Goal: Task Accomplishment & Management: Complete application form

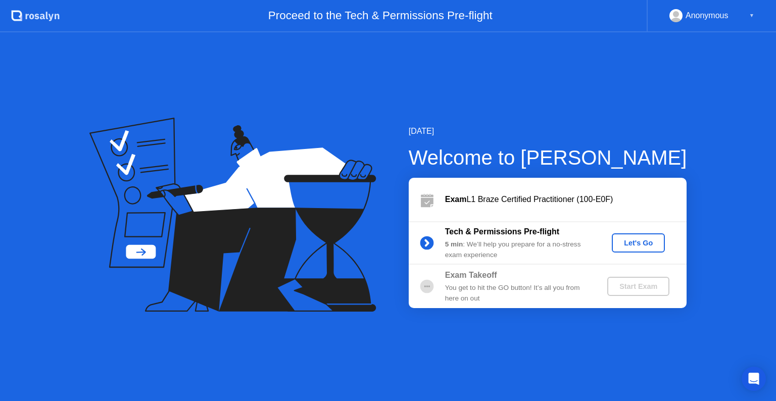
click at [619, 241] on div "Let's Go" at bounding box center [638, 243] width 45 height 8
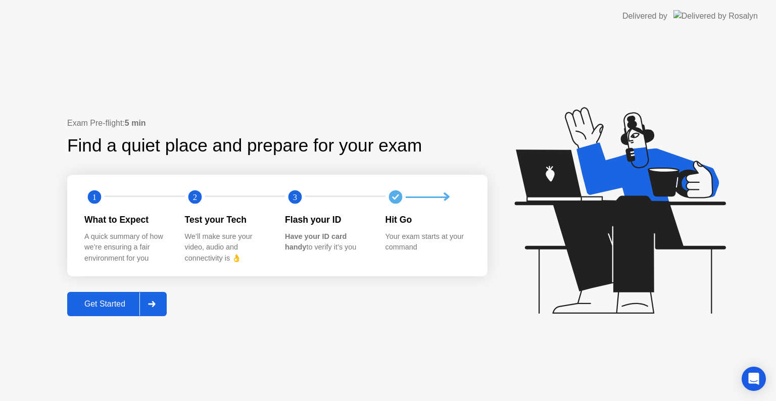
click at [112, 300] on div "Get Started" at bounding box center [104, 303] width 69 height 9
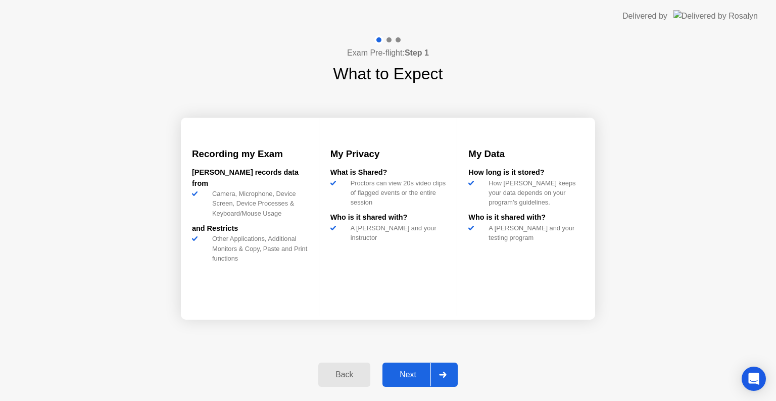
click at [403, 372] on div "Next" at bounding box center [407, 374] width 45 height 9
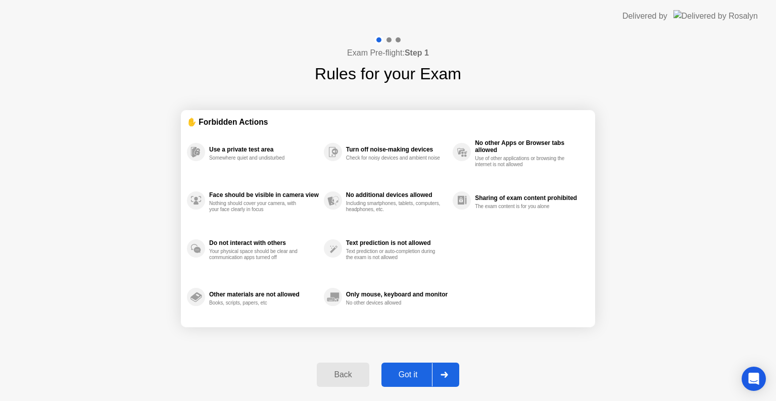
click at [405, 372] on div "Got it" at bounding box center [407, 374] width 47 height 9
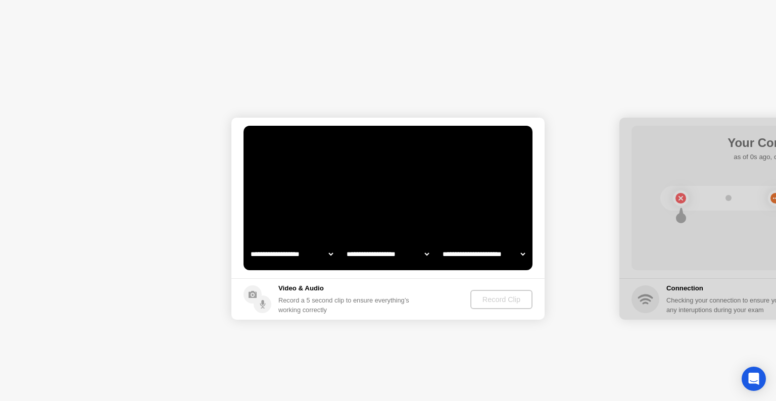
select select "**********"
select select "*******"
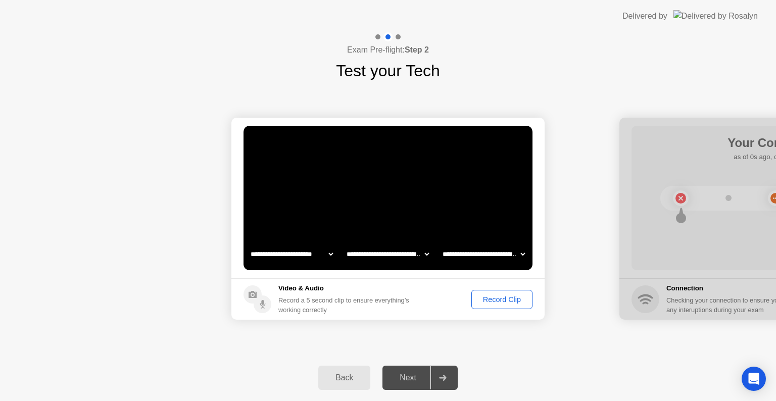
click at [505, 299] on div "Record Clip" at bounding box center [502, 299] width 54 height 8
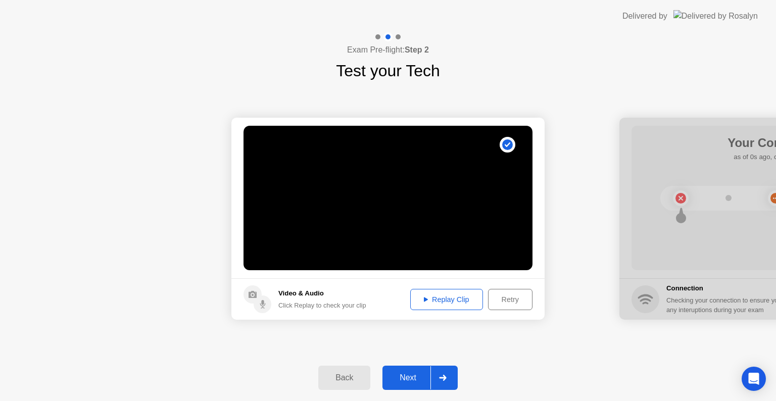
click at [441, 296] on div "Replay Clip" at bounding box center [447, 299] width 66 height 8
click at [432, 304] on div "Replay Clip" at bounding box center [447, 299] width 66 height 8
click at [430, 297] on div "Replay Clip" at bounding box center [447, 299] width 66 height 8
click at [403, 380] on div "Next" at bounding box center [407, 377] width 45 height 9
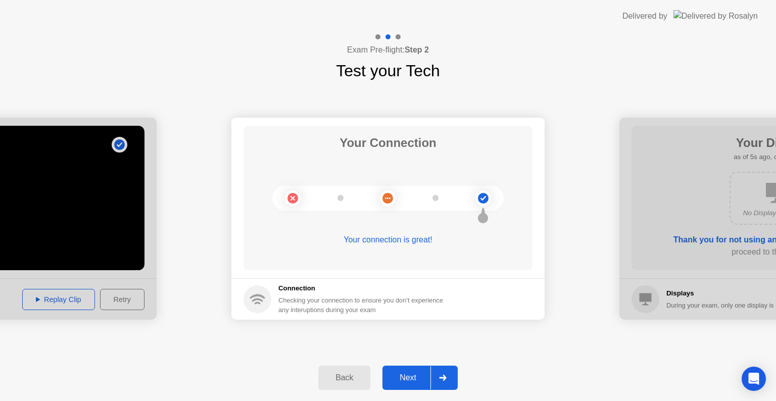
click at [397, 374] on div "Next" at bounding box center [407, 377] width 45 height 9
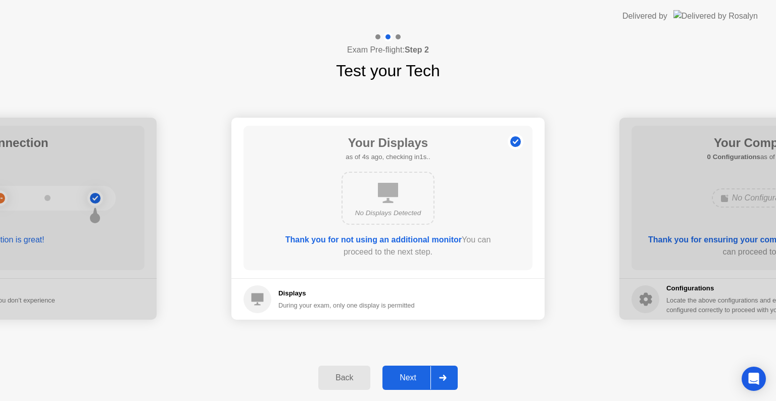
click at [393, 379] on div "Next" at bounding box center [407, 377] width 45 height 9
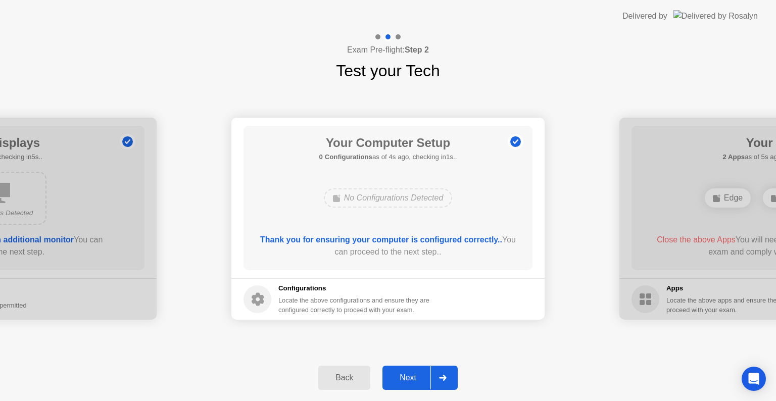
click at [406, 378] on div "Next" at bounding box center [407, 377] width 45 height 9
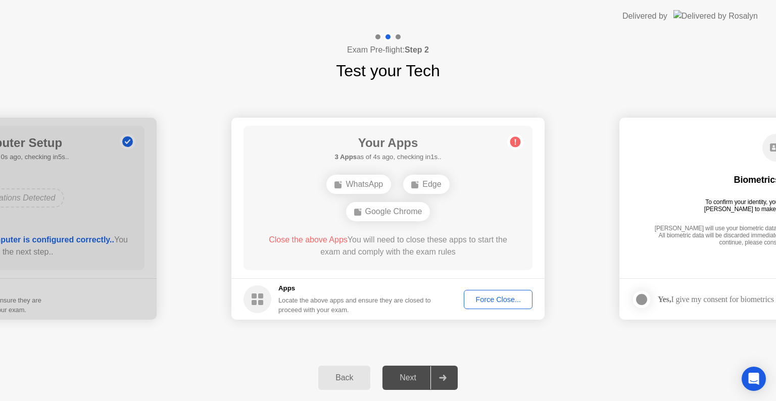
click at [477, 300] on div "Force Close..." at bounding box center [498, 299] width 62 height 8
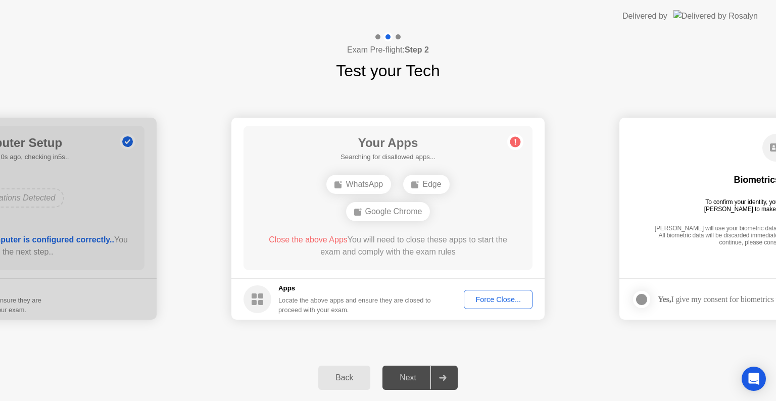
click at [391, 378] on div "Next" at bounding box center [407, 377] width 45 height 9
click at [487, 300] on div "Force Close..." at bounding box center [498, 299] width 62 height 8
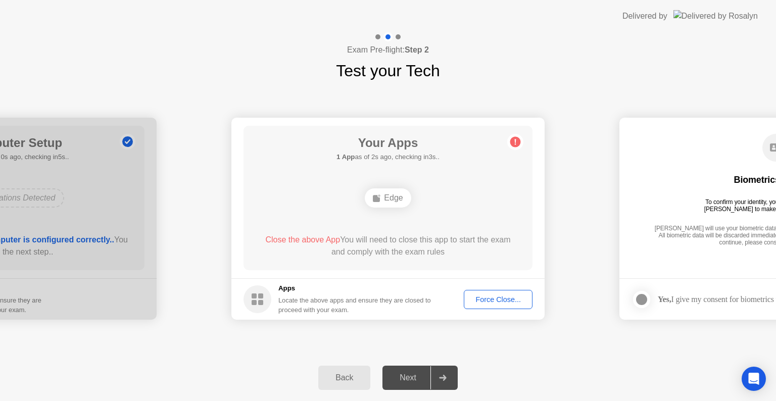
click at [516, 145] on circle at bounding box center [515, 142] width 11 height 11
click at [515, 143] on icon at bounding box center [516, 142] width 2 height 6
click at [395, 203] on div "Edge" at bounding box center [388, 197] width 46 height 19
click at [390, 195] on div "Edge" at bounding box center [388, 197] width 46 height 19
drag, startPoint x: 325, startPoint y: 303, endPoint x: 396, endPoint y: 295, distance: 71.2
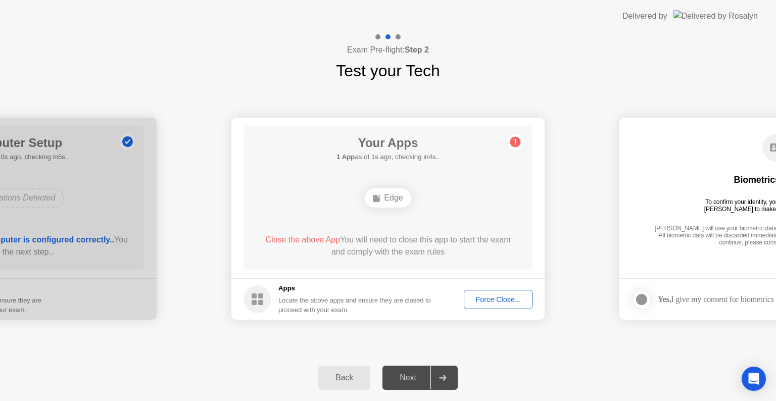
click at [396, 295] on div "Apps Locate the above apps and ensure they are closed to proceed with your exam." at bounding box center [354, 298] width 153 height 31
click at [493, 297] on div "Force Close..." at bounding box center [498, 299] width 62 height 8
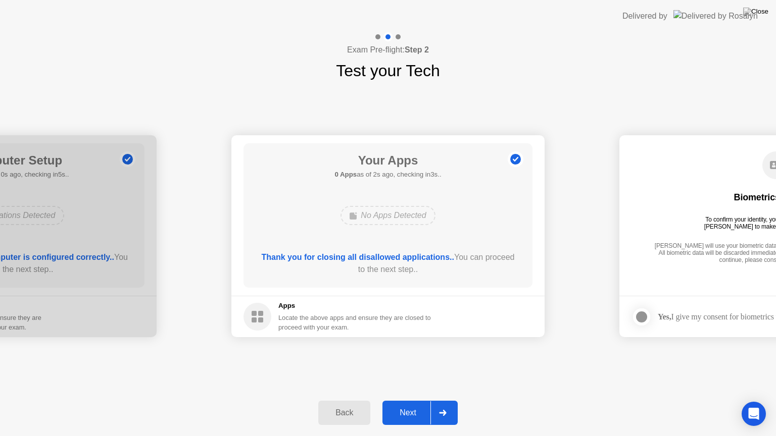
click at [398, 400] on div "Next" at bounding box center [407, 413] width 45 height 9
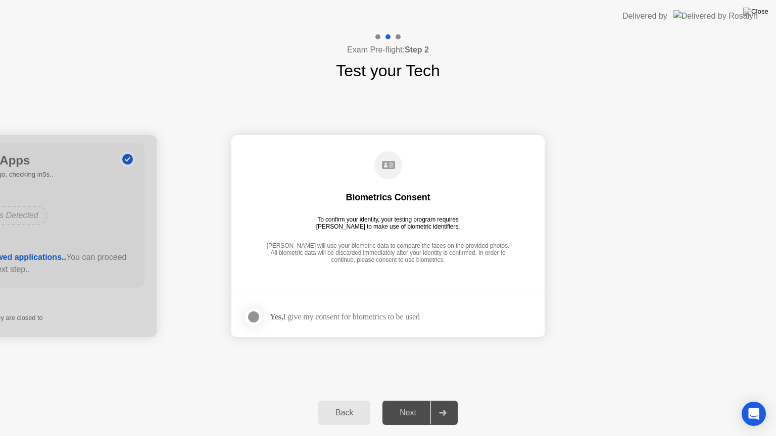
drag, startPoint x: 315, startPoint y: 249, endPoint x: 428, endPoint y: 244, distance: 113.2
click at [428, 244] on div "[PERSON_NAME] will use your biometric data to compare the faces on the provided…" at bounding box center [388, 253] width 248 height 23
click at [325, 317] on div "Yes, I give my consent for biometrics to be used" at bounding box center [345, 317] width 150 height 10
click at [261, 317] on label at bounding box center [256, 317] width 26 height 20
click at [414, 400] on div "Next" at bounding box center [407, 413] width 45 height 9
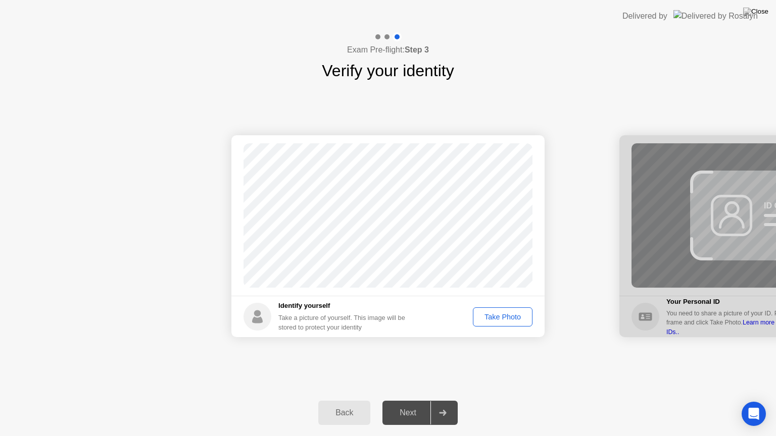
click at [509, 318] on div "Take Photo" at bounding box center [502, 317] width 53 height 8
click at [417, 400] on div "Next" at bounding box center [407, 413] width 45 height 9
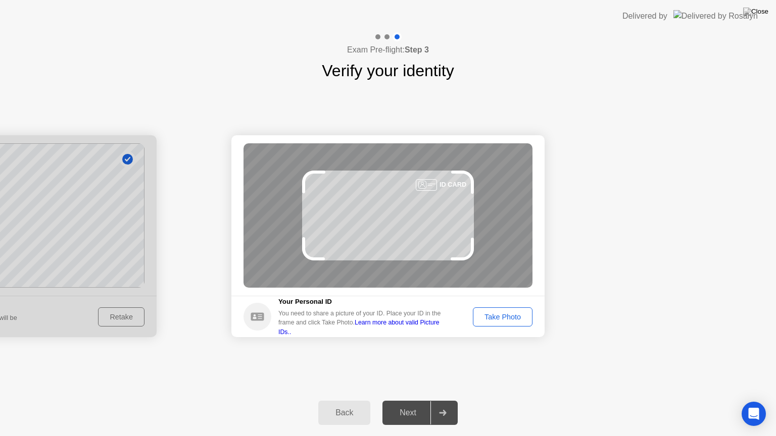
click at [502, 319] on div "Take Photo" at bounding box center [502, 317] width 53 height 8
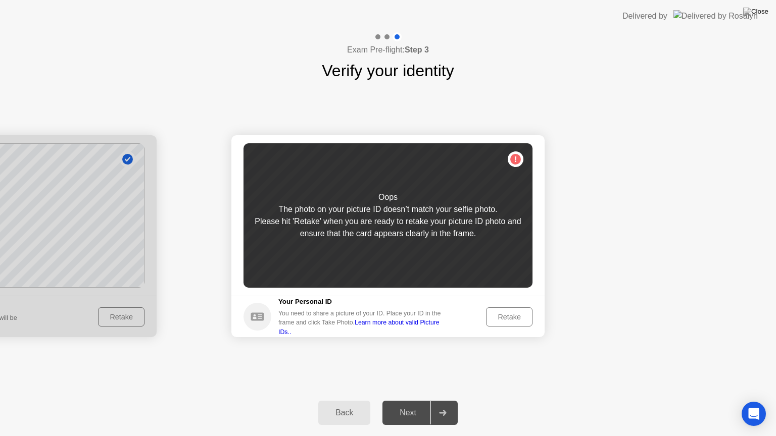
click at [515, 317] on div "Retake" at bounding box center [508, 317] width 39 height 8
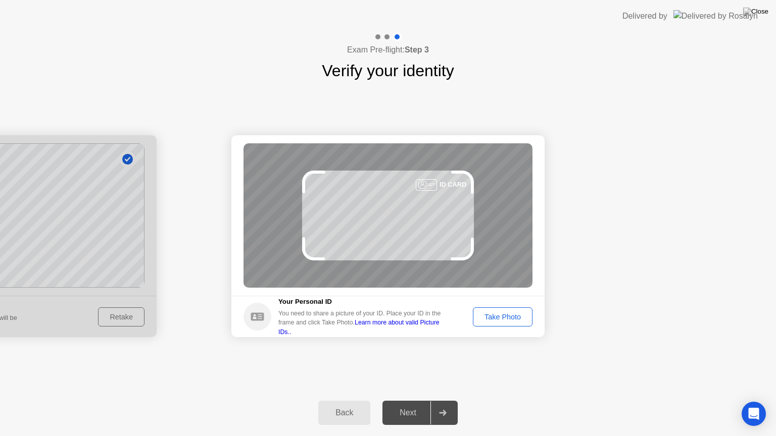
click at [508, 315] on div "Take Photo" at bounding box center [502, 317] width 53 height 8
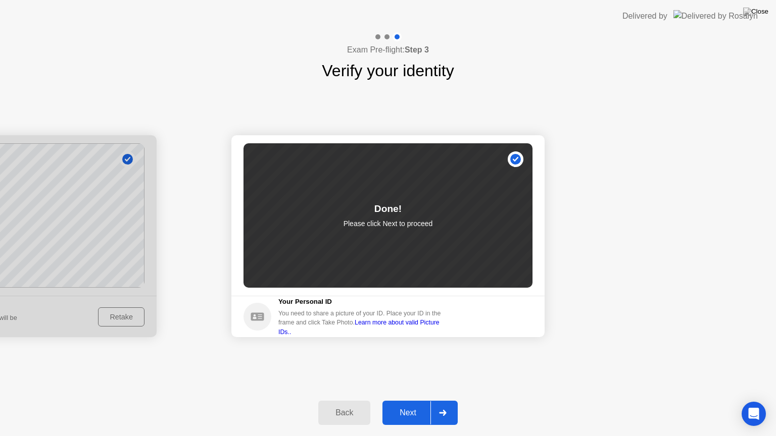
click at [413, 400] on div "Next" at bounding box center [407, 413] width 45 height 9
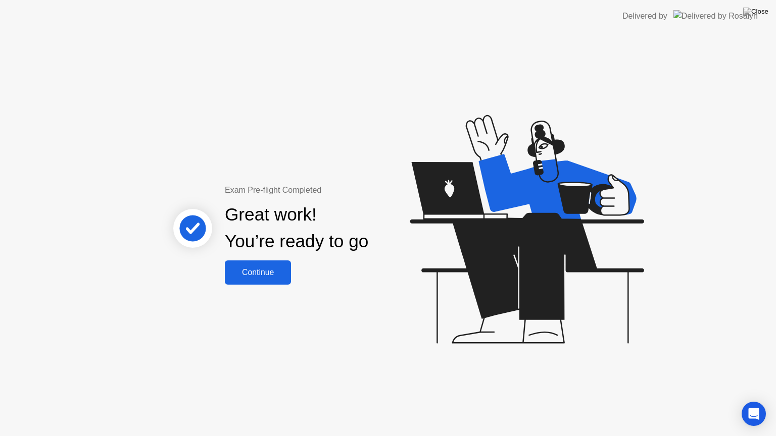
click at [254, 272] on div "Continue" at bounding box center [258, 272] width 60 height 9
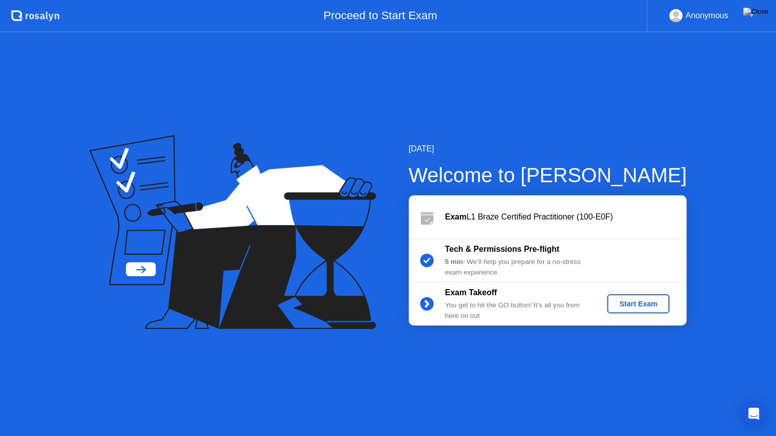
click at [495, 268] on div "5 min : We’ll help you prepare for a no-stress exam experience" at bounding box center [517, 267] width 145 height 21
click at [636, 300] on div "Start Exam" at bounding box center [638, 304] width 54 height 8
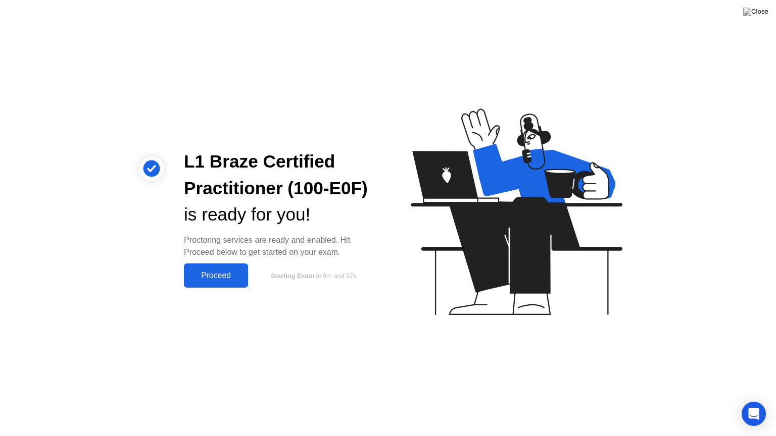
click at [224, 277] on div "Proceed" at bounding box center [216, 275] width 58 height 9
